Goal: Transaction & Acquisition: Purchase product/service

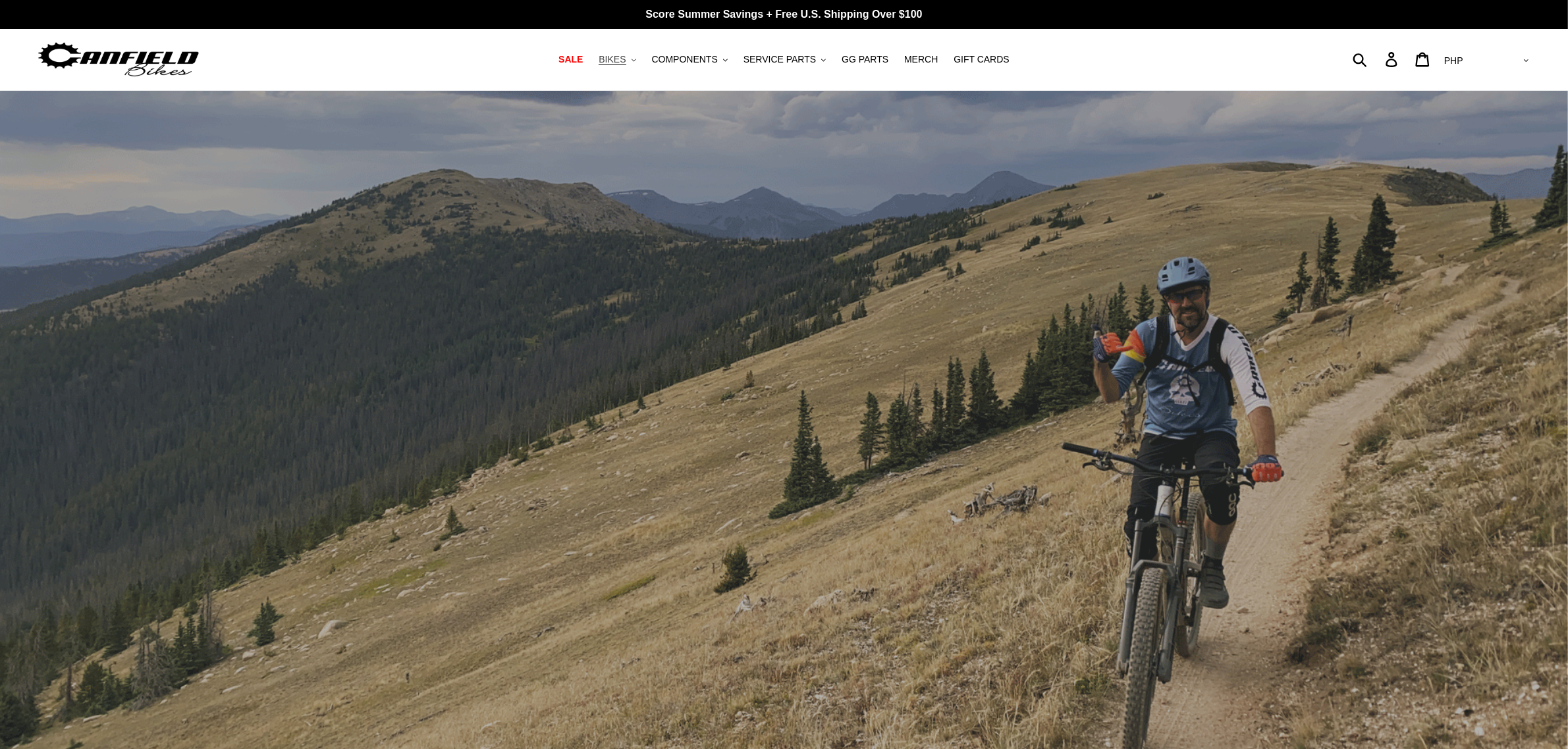
click at [625, 60] on span "BIKES" at bounding box center [612, 60] width 27 height 12
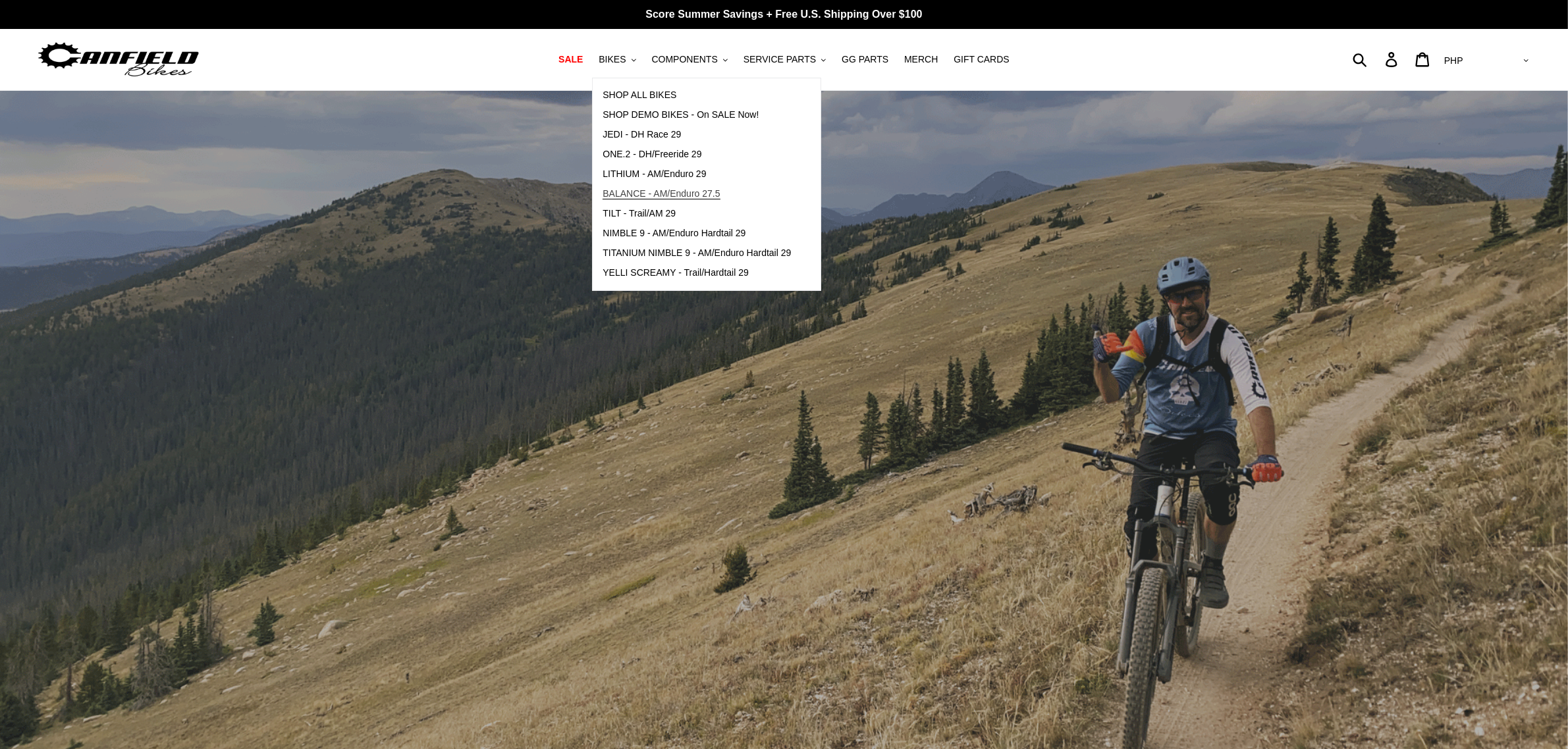
click at [657, 195] on span "BALANCE - AM/Enduro 27.5" at bounding box center [661, 194] width 117 height 12
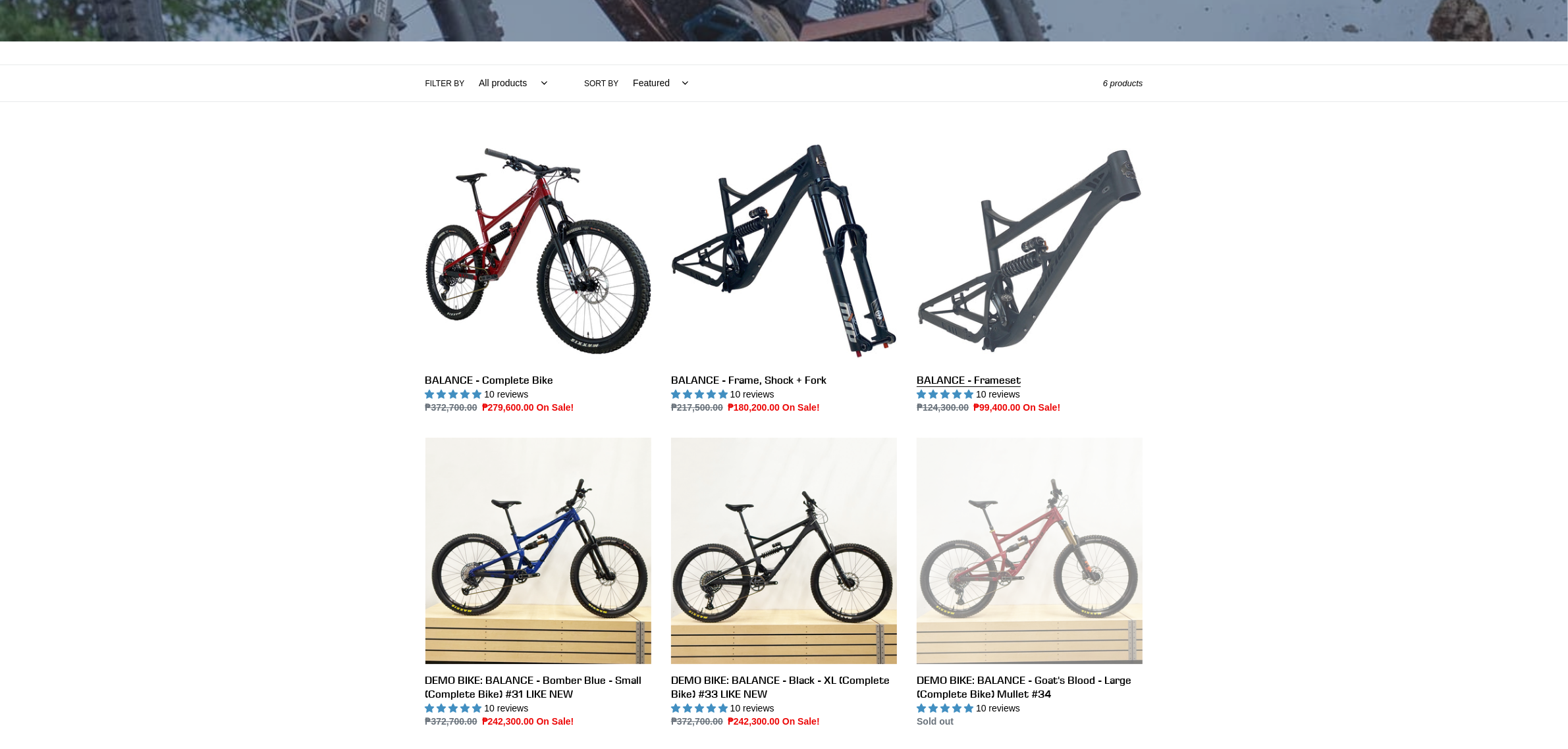
click at [1058, 316] on link "BALANCE - Frameset" at bounding box center [1029, 276] width 226 height 277
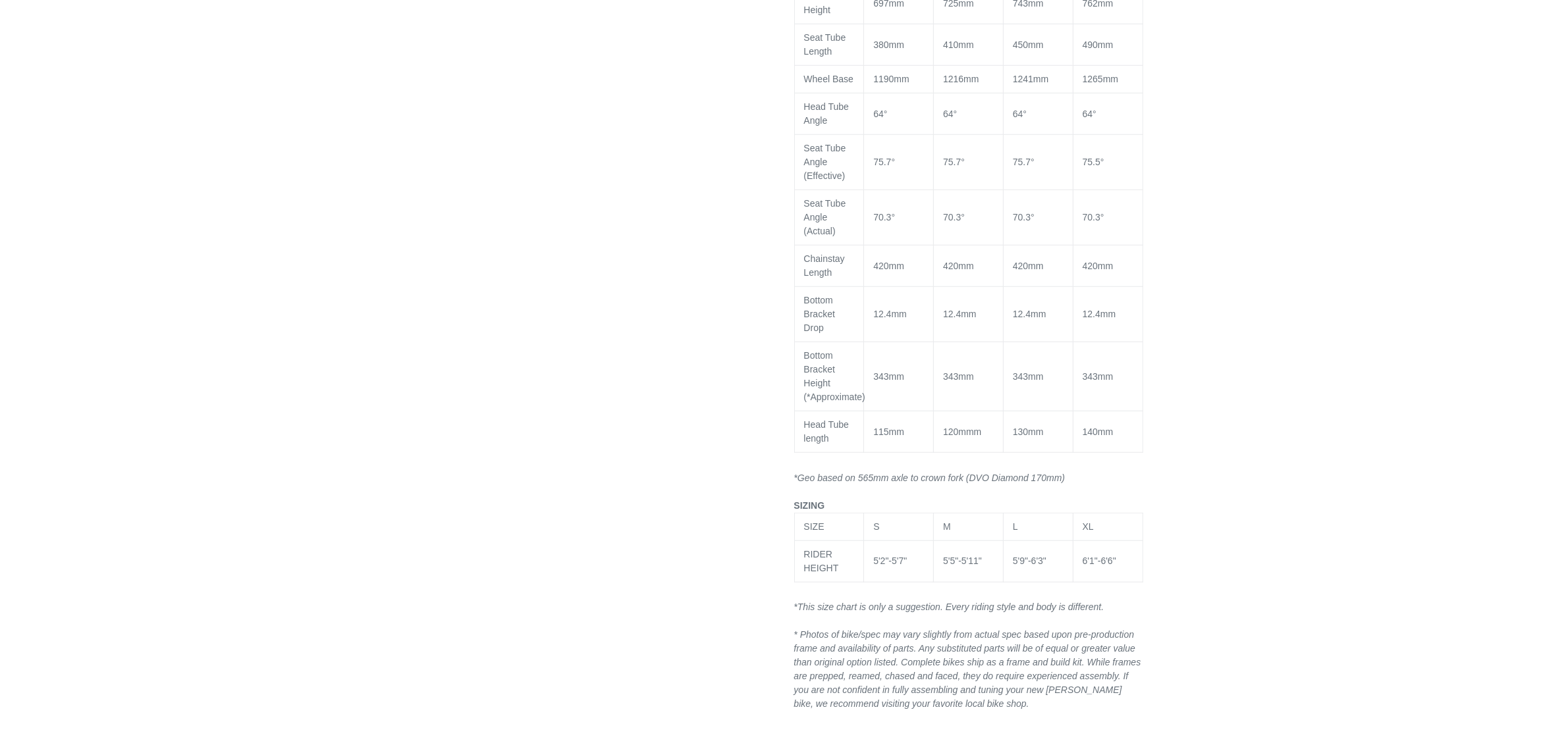
scroll to position [1398, 0]
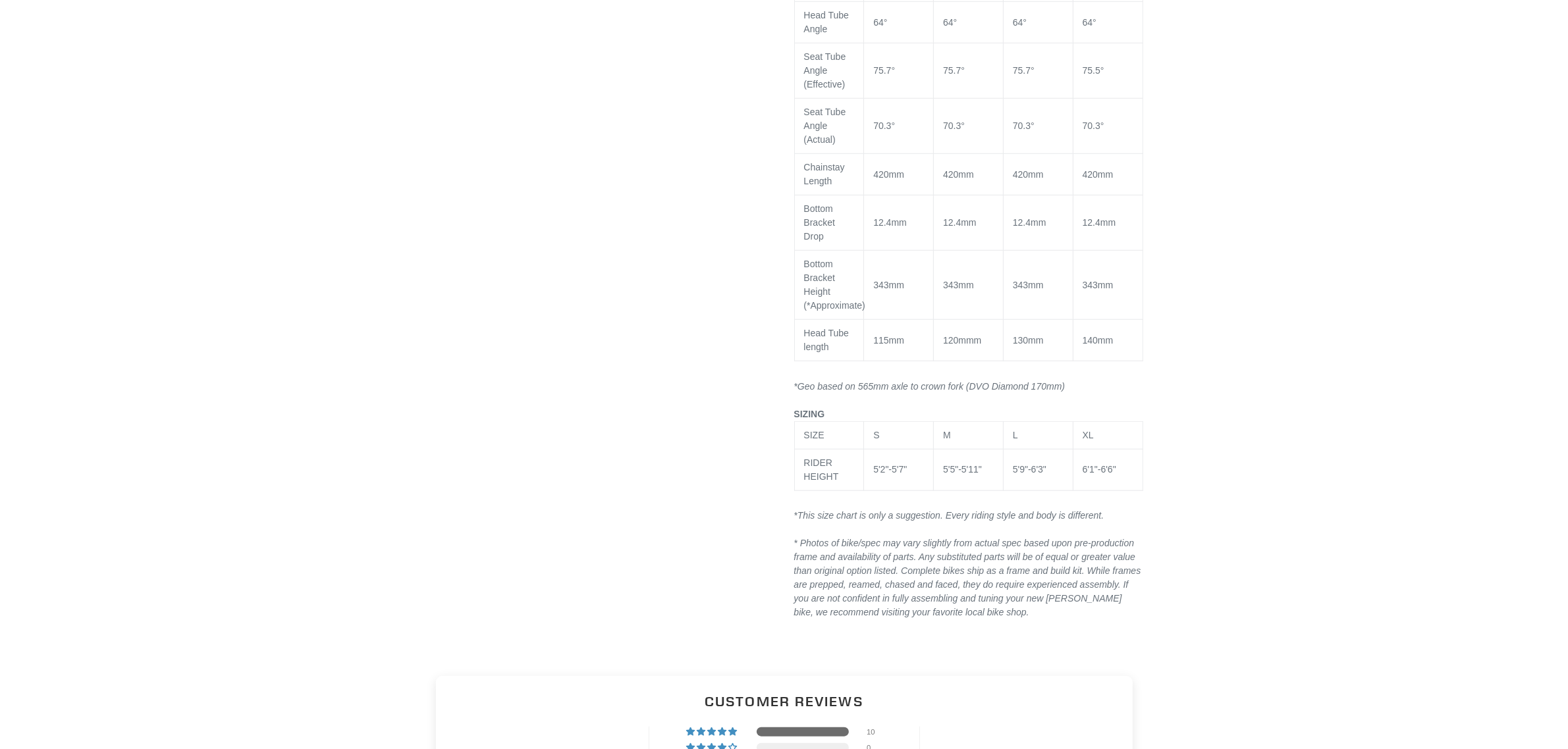
select select "highest-rating"
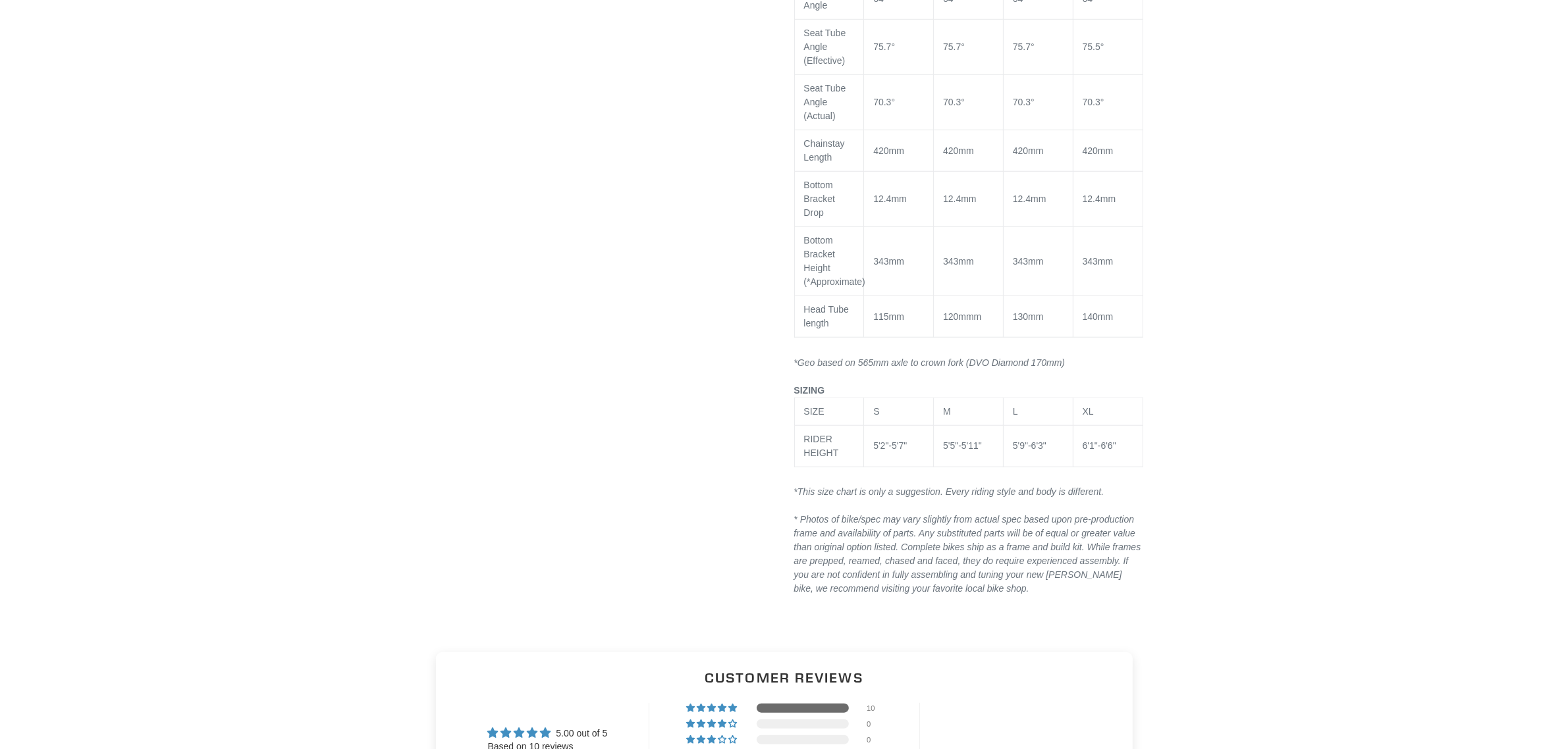
scroll to position [1481, 0]
